Goal: Transaction & Acquisition: Book appointment/travel/reservation

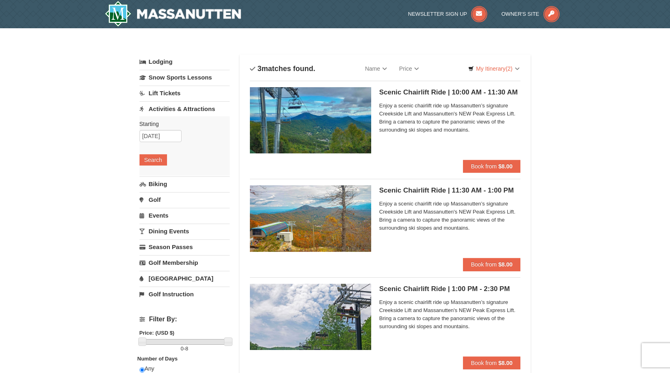
click at [171, 92] on link "Lift Tickets" at bounding box center [184, 93] width 90 height 15
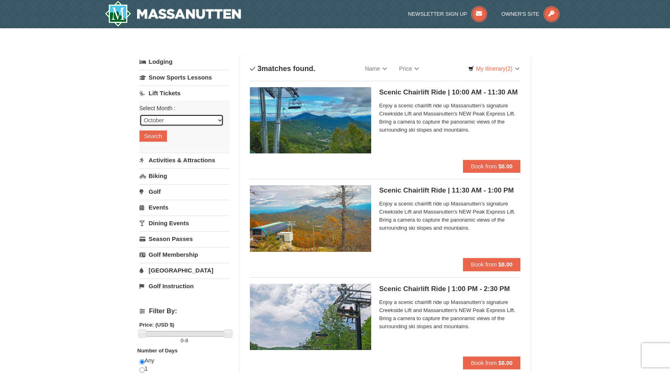
click at [217, 119] on select "October November December January February March April May June July August Sep…" at bounding box center [181, 120] width 84 height 12
click at [139, 114] on select "October November December January February March April May June July August Sep…" at bounding box center [181, 120] width 84 height 12
click at [490, 68] on link "My Itinerary (2)" at bounding box center [493, 69] width 61 height 12
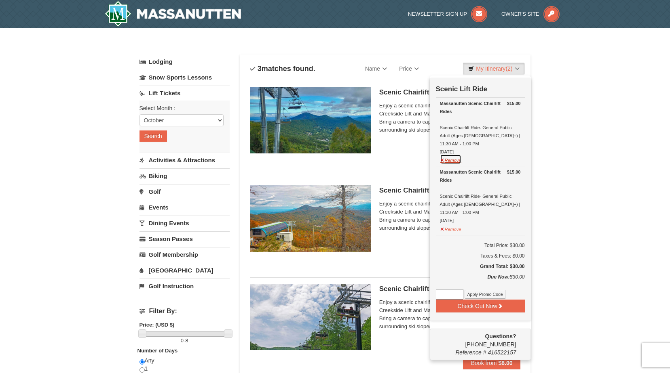
click at [440, 154] on button "Remove" at bounding box center [451, 159] width 22 height 10
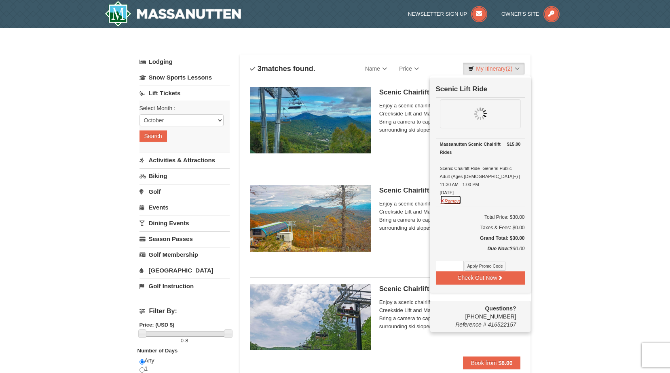
click at [443, 195] on button "Remove" at bounding box center [451, 200] width 22 height 10
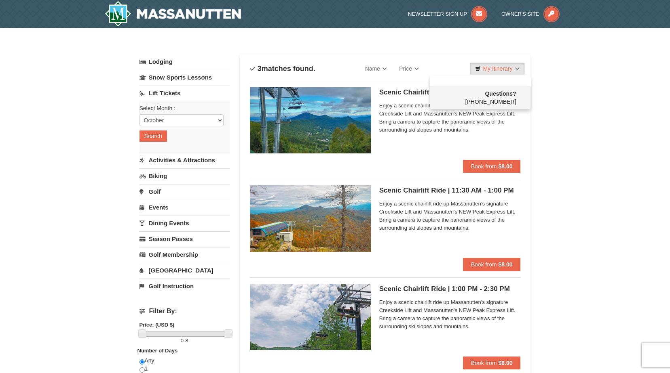
click at [552, 139] on div "× Categories List Filter My Itinerary Questions? [PHONE_NUMBER] Lodging Arrival…" at bounding box center [335, 319] width 670 height 582
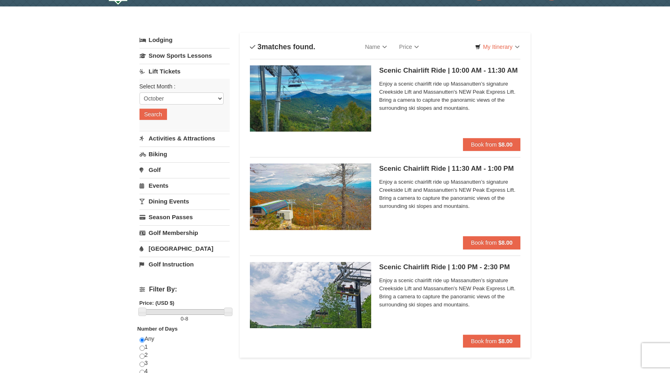
scroll to position [40, 0]
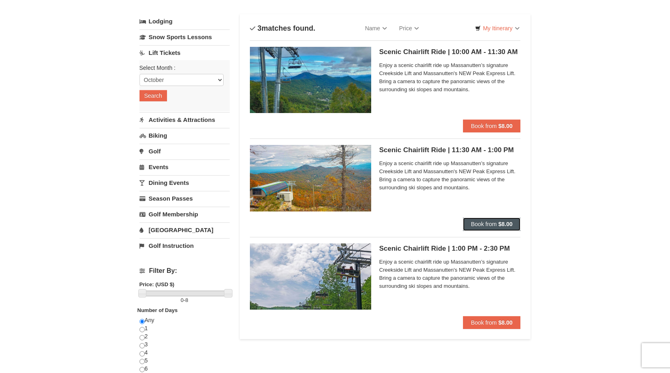
click at [499, 224] on strong "$8.00" at bounding box center [505, 224] width 14 height 6
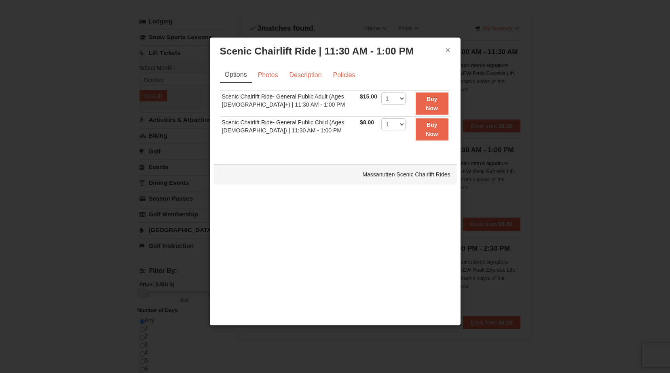
click at [447, 50] on button "×" at bounding box center [447, 50] width 5 height 8
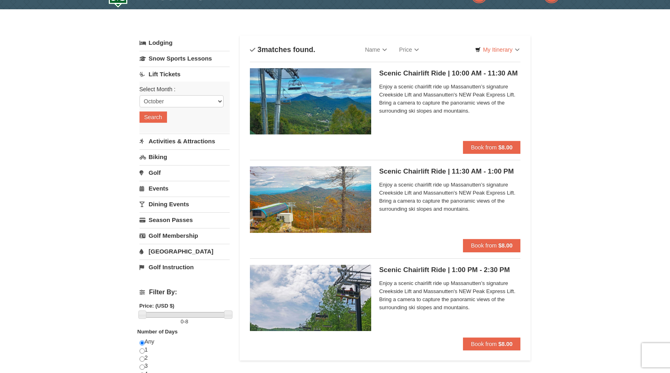
scroll to position [0, 0]
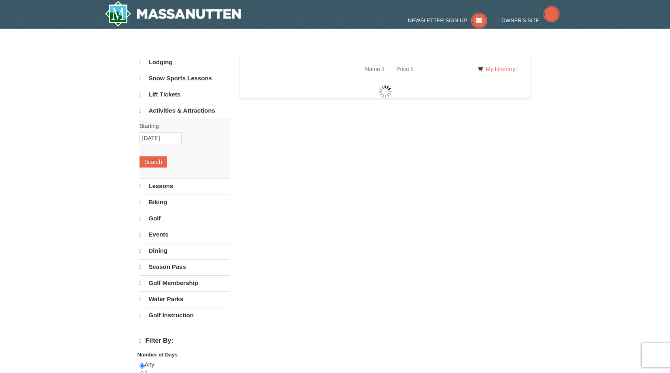
select select "10"
